Goal: Ask a question

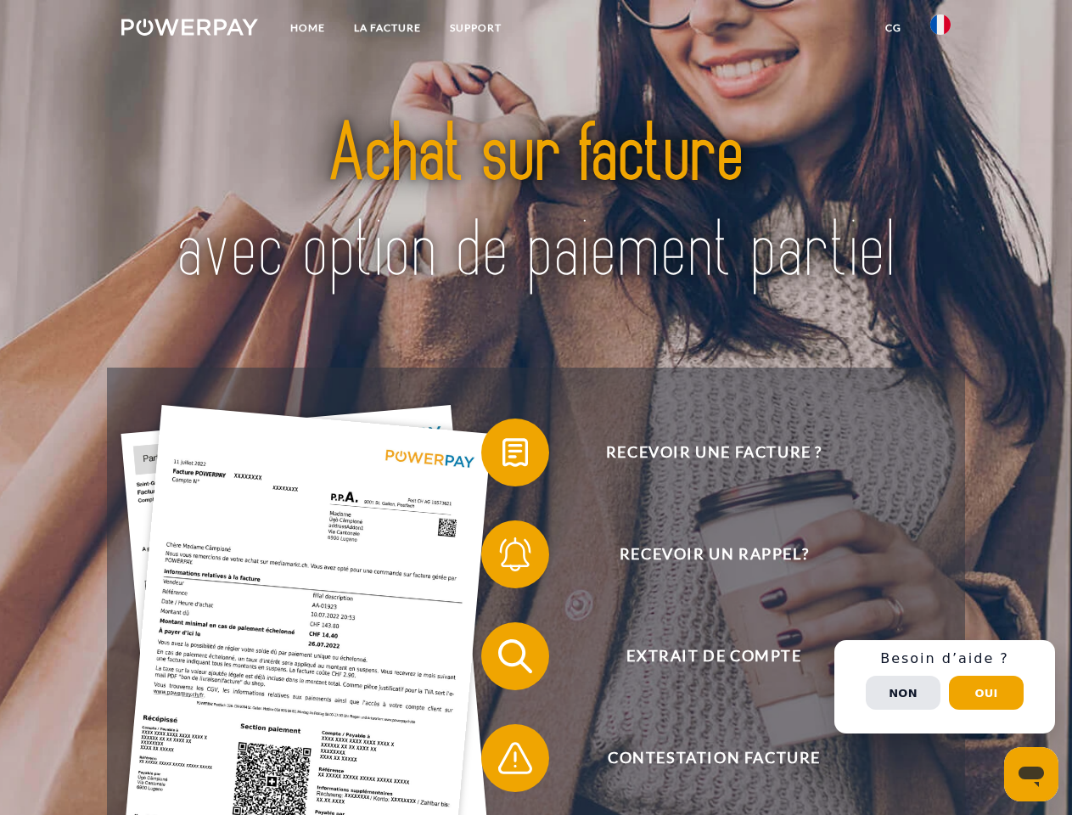
click at [189, 30] on img at bounding box center [189, 27] width 137 height 17
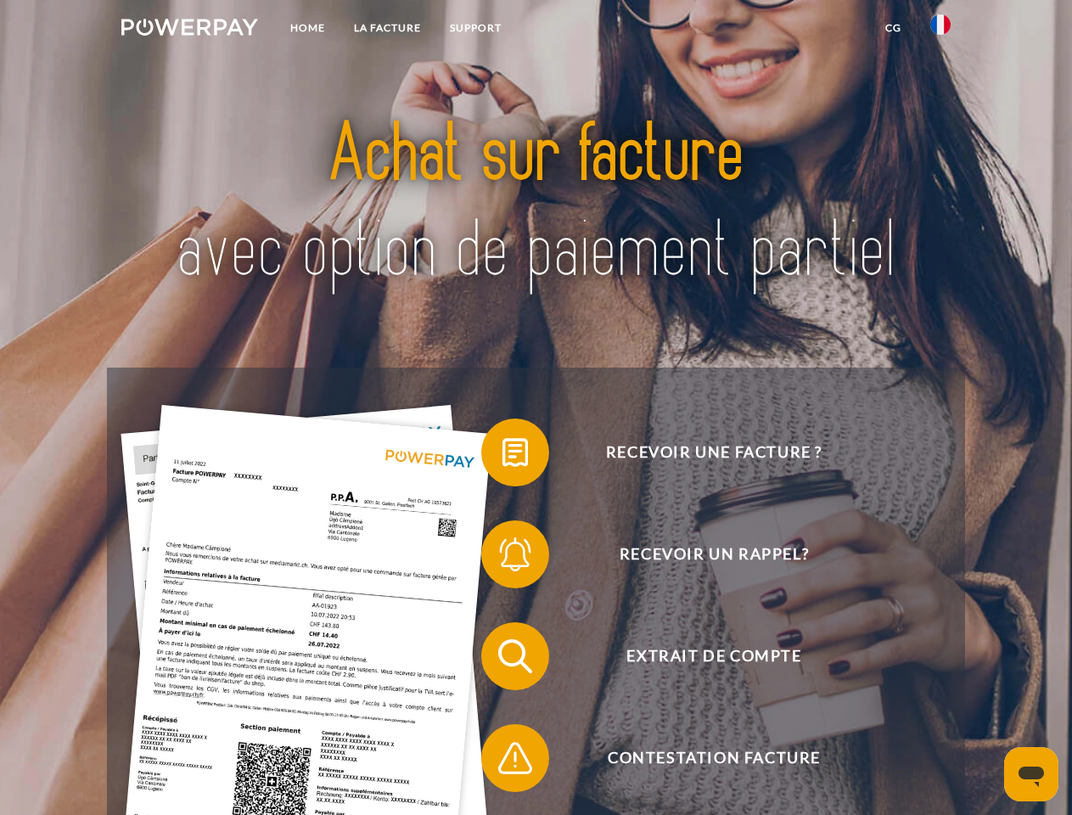
click at [940, 30] on img at bounding box center [940, 24] width 20 height 20
click at [893, 28] on link "CG" at bounding box center [893, 28] width 45 height 31
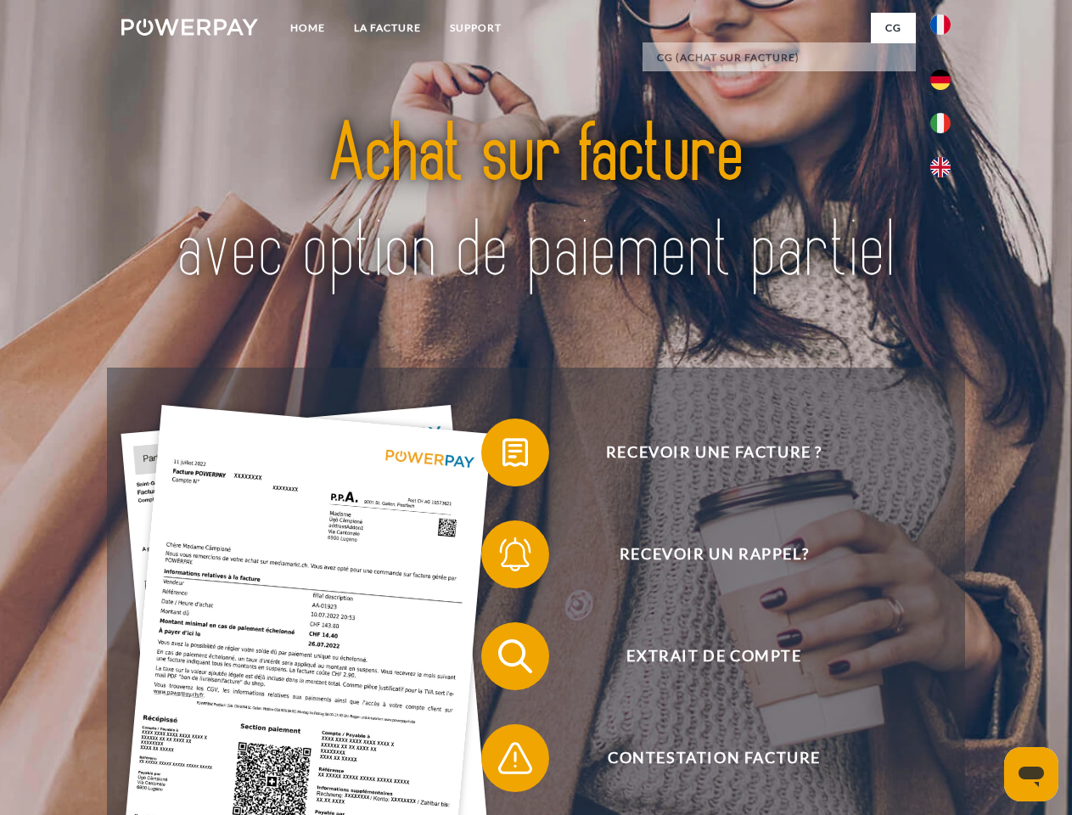
click at [502, 456] on span at bounding box center [489, 452] width 85 height 85
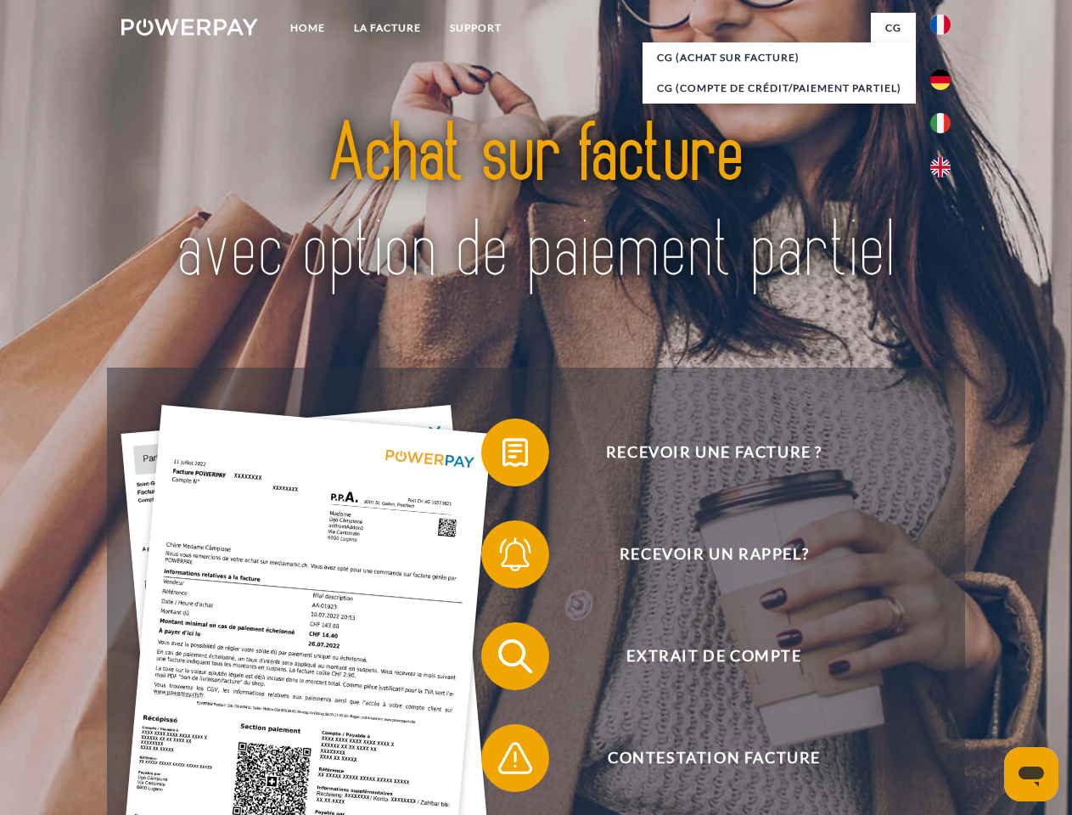
click at [502, 558] on span at bounding box center [489, 554] width 85 height 85
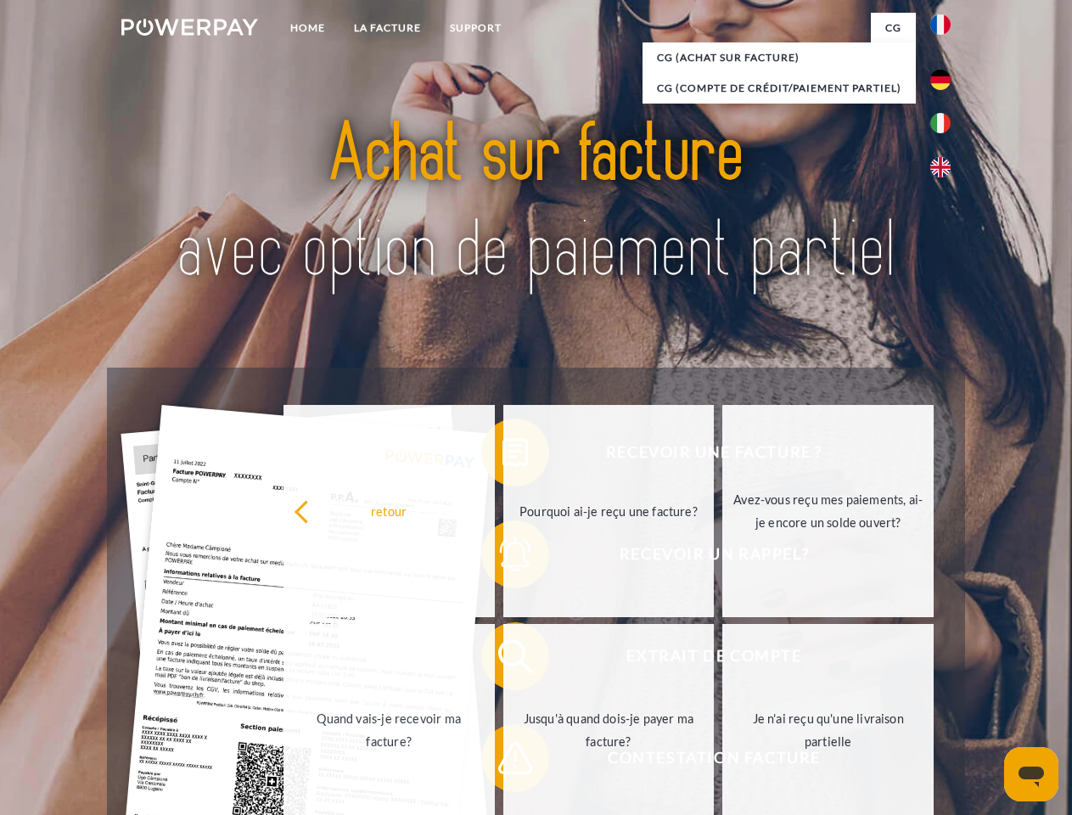
click at [503, 659] on link "Jusqu'à quand dois-je payer ma facture?" at bounding box center [608, 730] width 211 height 212
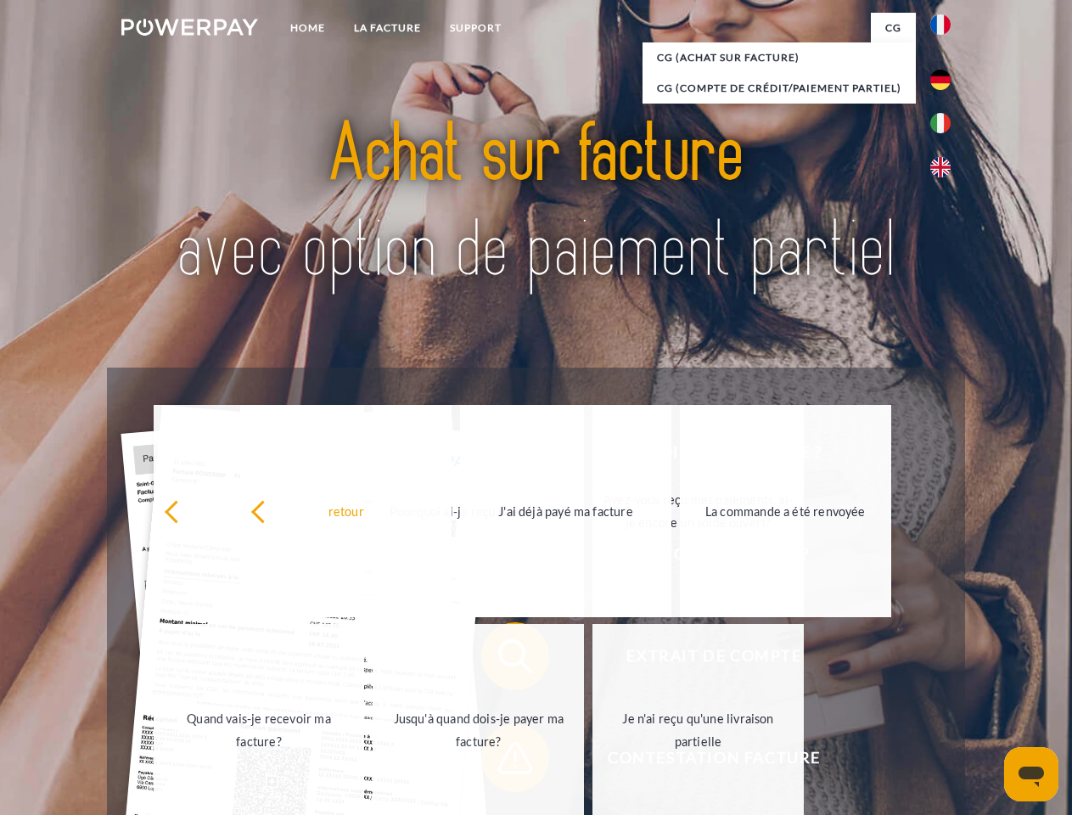
click at [592, 761] on link "Je n'ai reçu qu'une livraison partielle" at bounding box center [697, 730] width 211 height 212
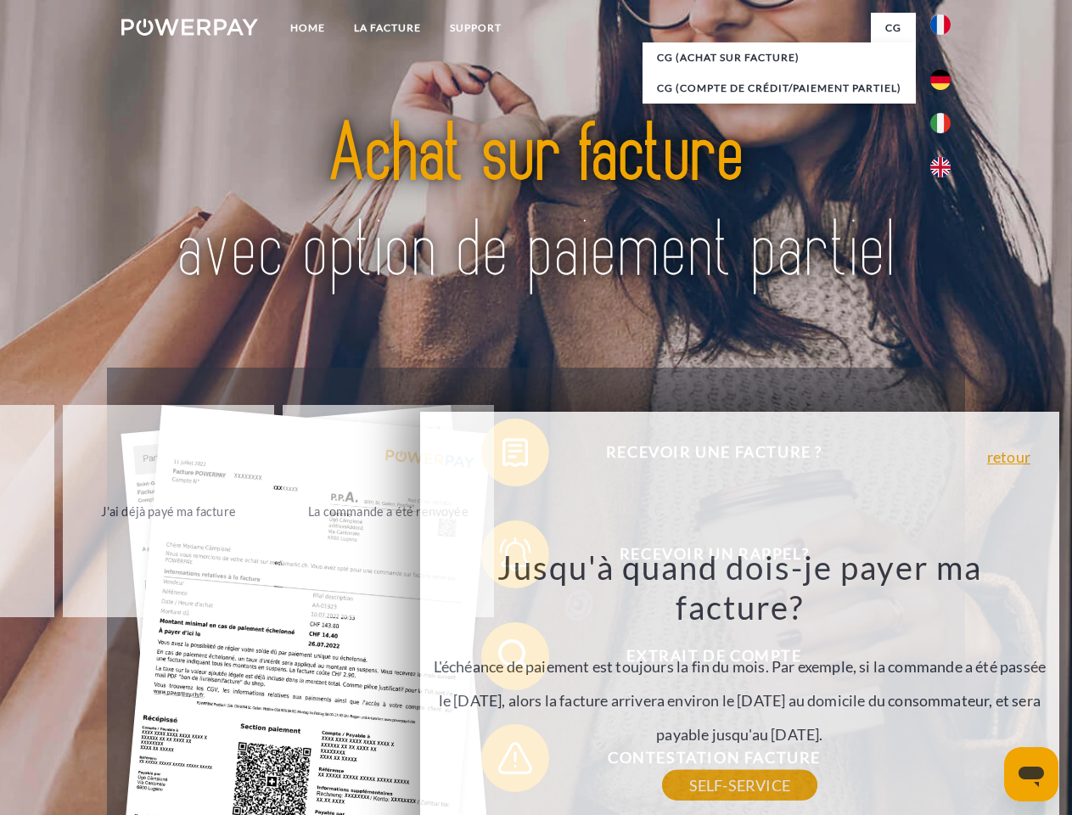
click at [945, 687] on div "Recevoir une facture ? Recevoir un rappel? Extrait de compte retour" at bounding box center [535, 706] width 857 height 679
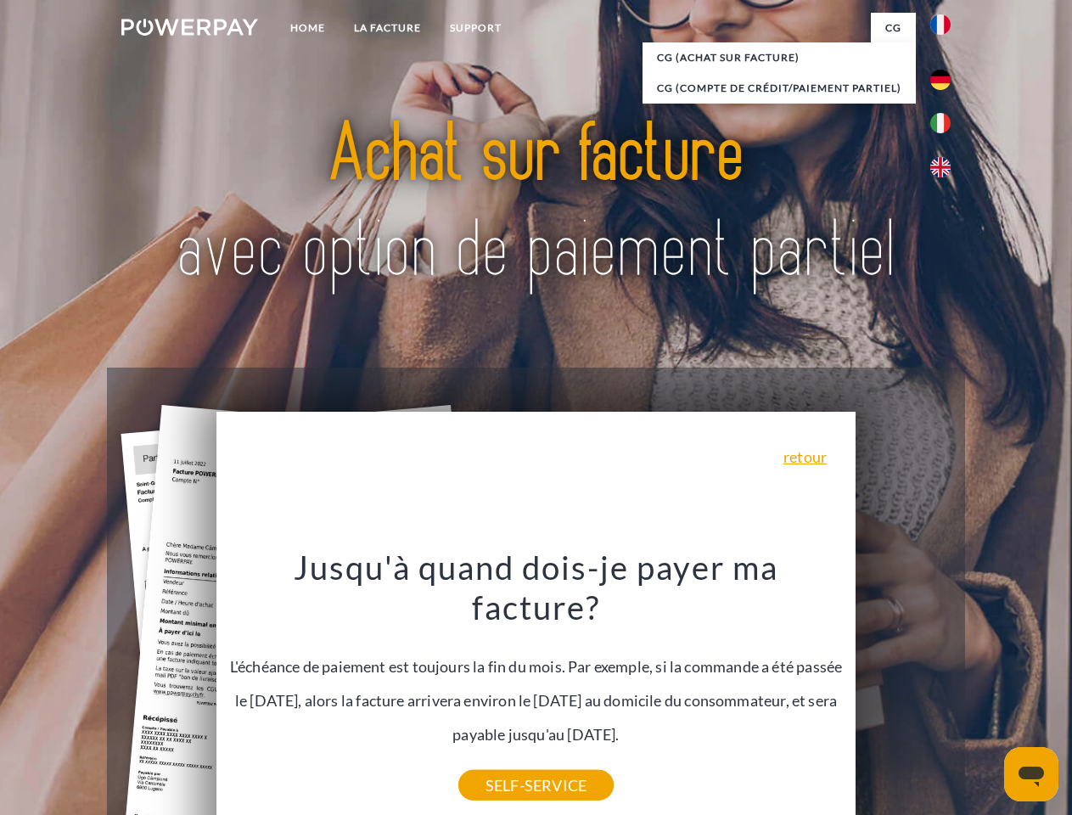
click at [903, 690] on span "Extrait de compte" at bounding box center [714, 656] width 416 height 68
click at [986, 693] on header "Home LA FACTURE Support" at bounding box center [536, 586] width 1072 height 1172
